Goal: Information Seeking & Learning: Find specific fact

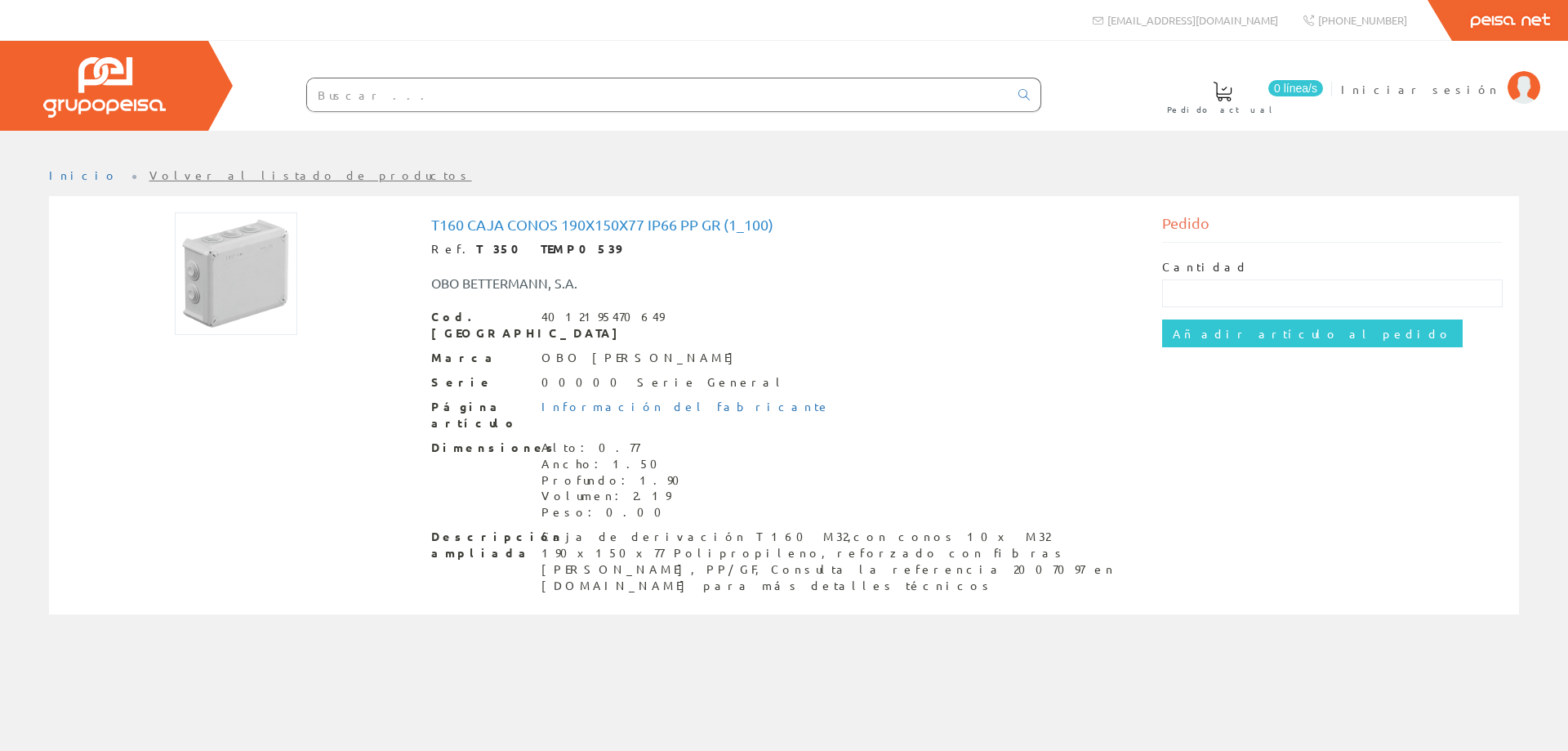
click at [228, 270] on img at bounding box center [236, 273] width 122 height 122
